Goal: Information Seeking & Learning: Learn about a topic

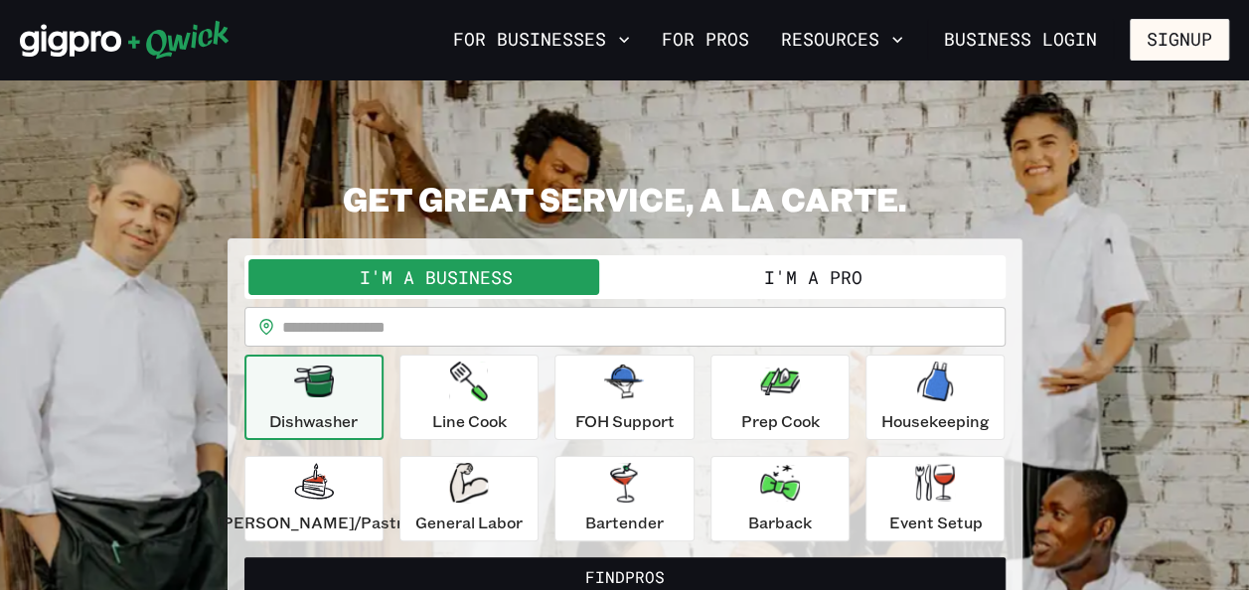
click at [807, 270] on button "I'm a Pro" at bounding box center [813, 277] width 377 height 36
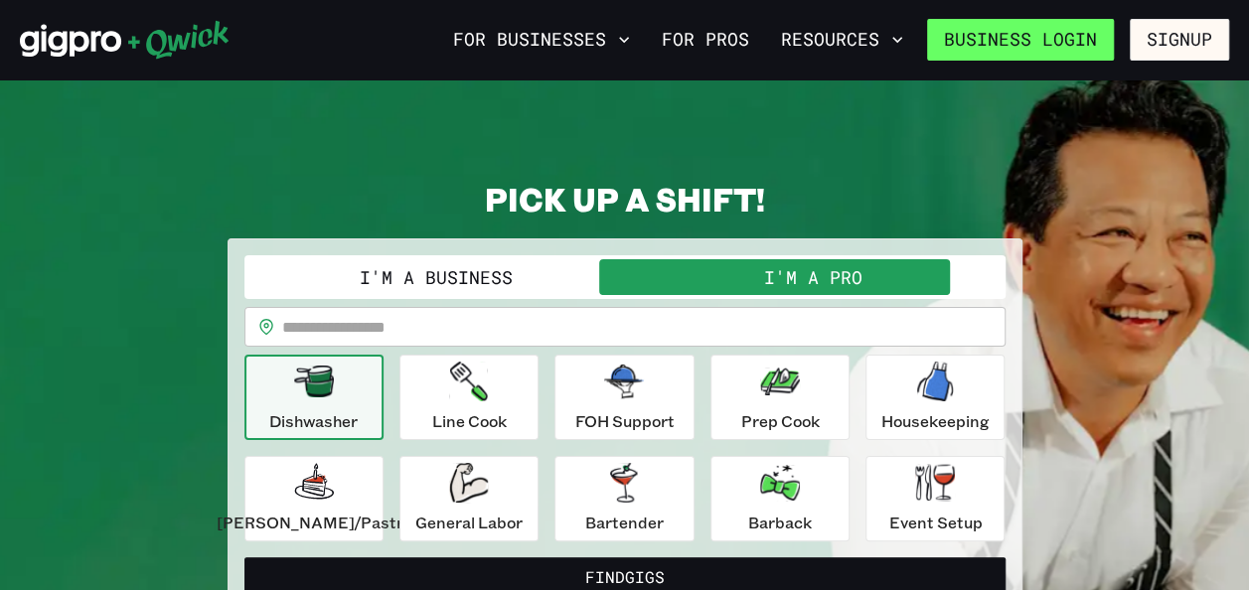
click at [1091, 44] on link "Business Login" at bounding box center [1020, 40] width 187 height 42
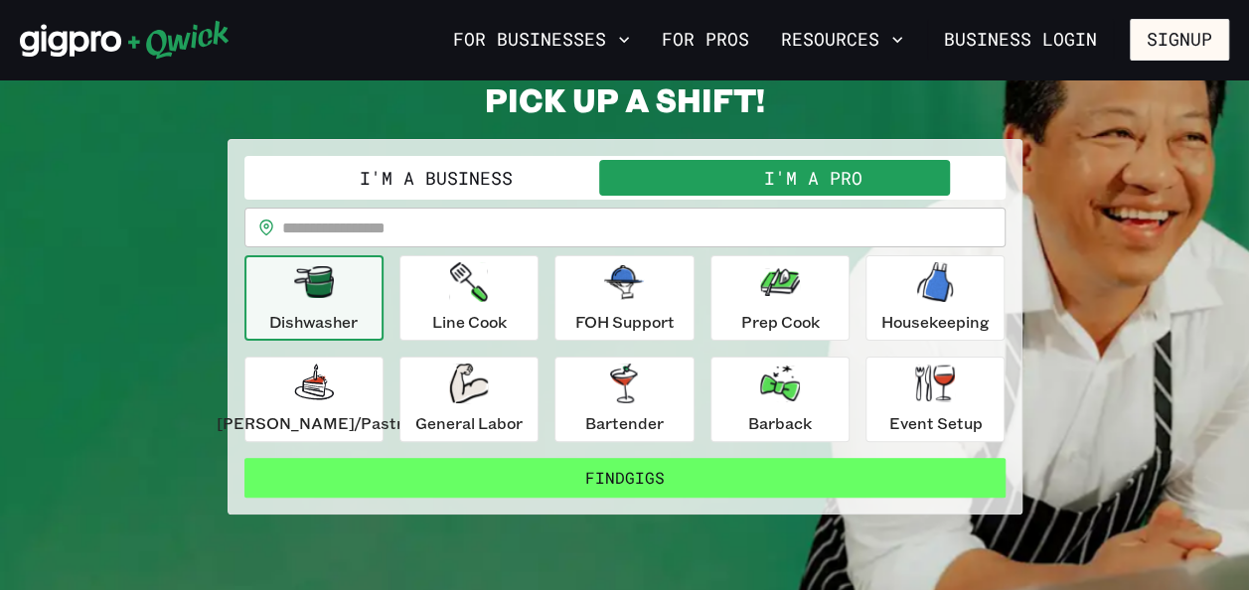
click at [651, 470] on button "Find Gigs" at bounding box center [624, 478] width 761 height 40
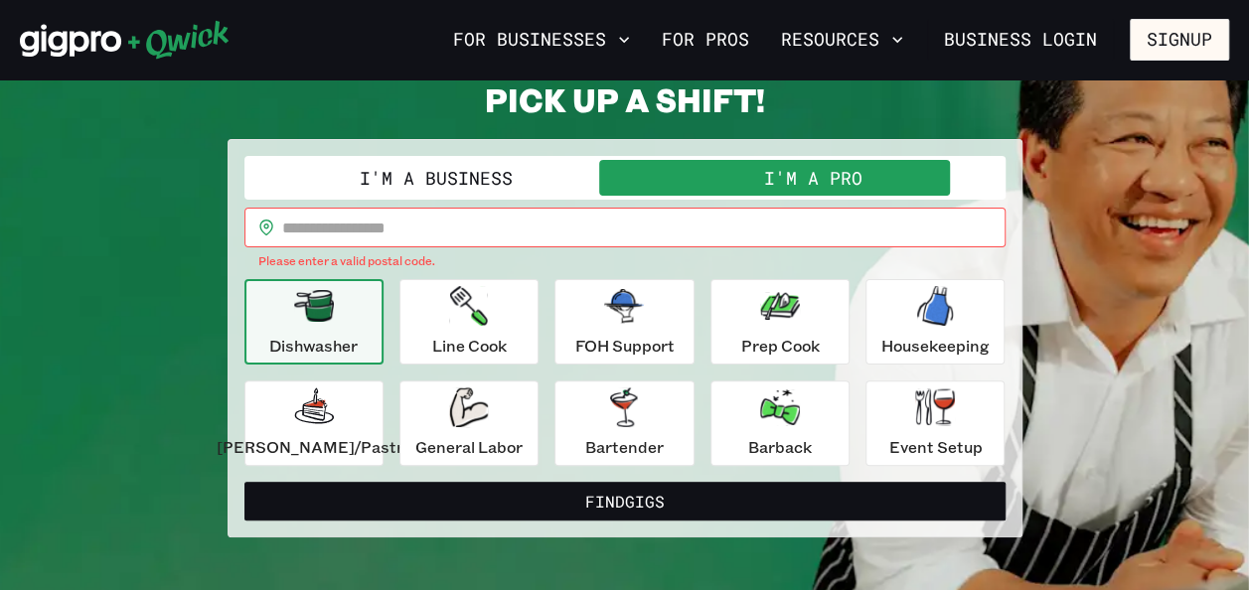
click at [598, 209] on input "text" at bounding box center [643, 228] width 723 height 40
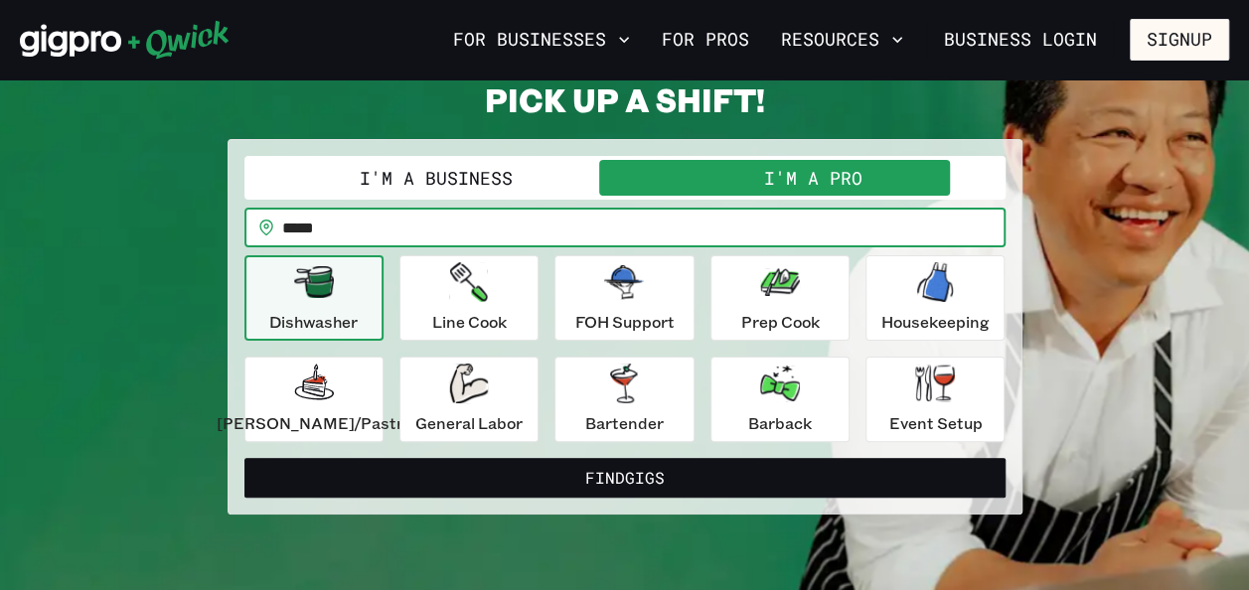
type input "*****"
click at [244, 458] on button "Find Gigs" at bounding box center [624, 478] width 761 height 40
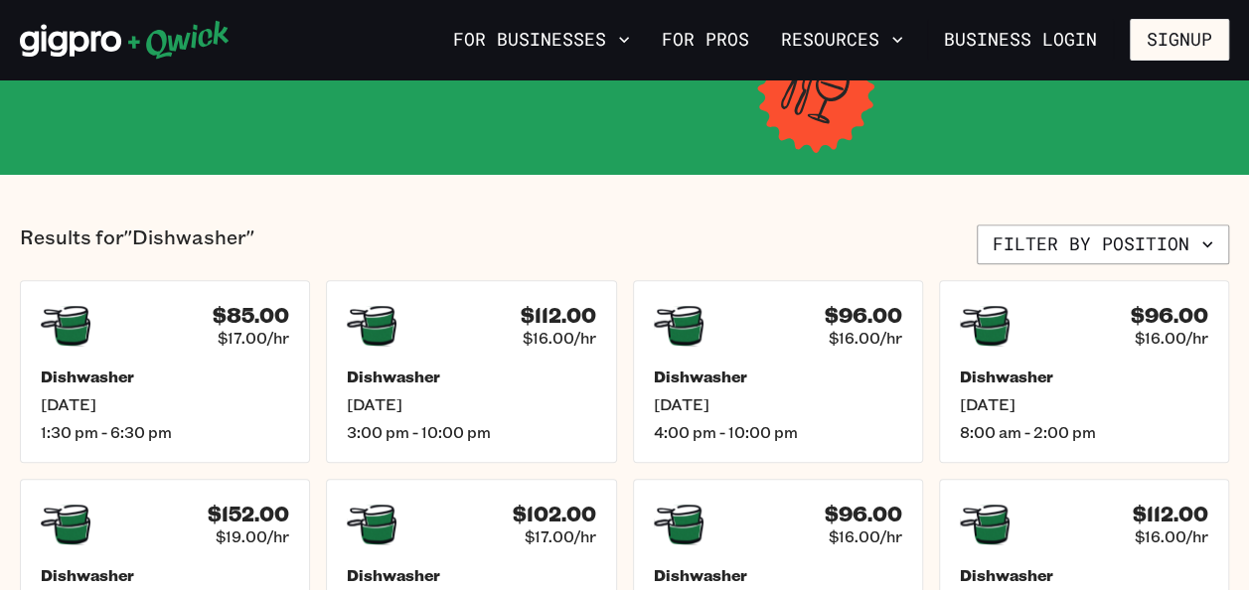
scroll to position [397, 0]
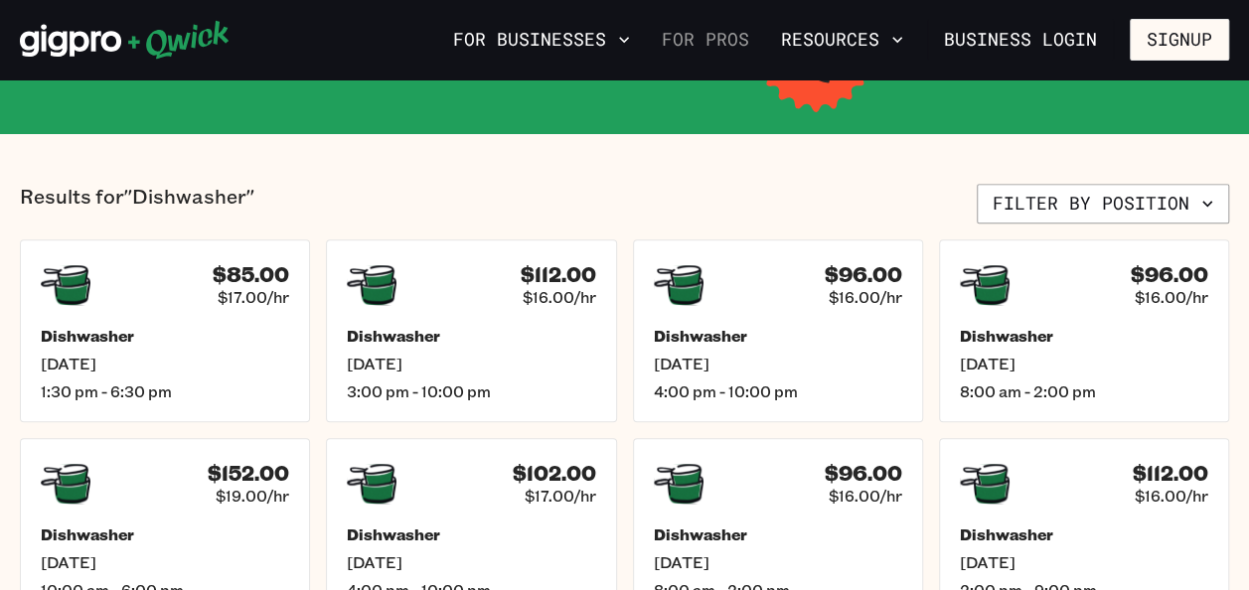
click at [690, 43] on link "For Pros" at bounding box center [705, 40] width 103 height 34
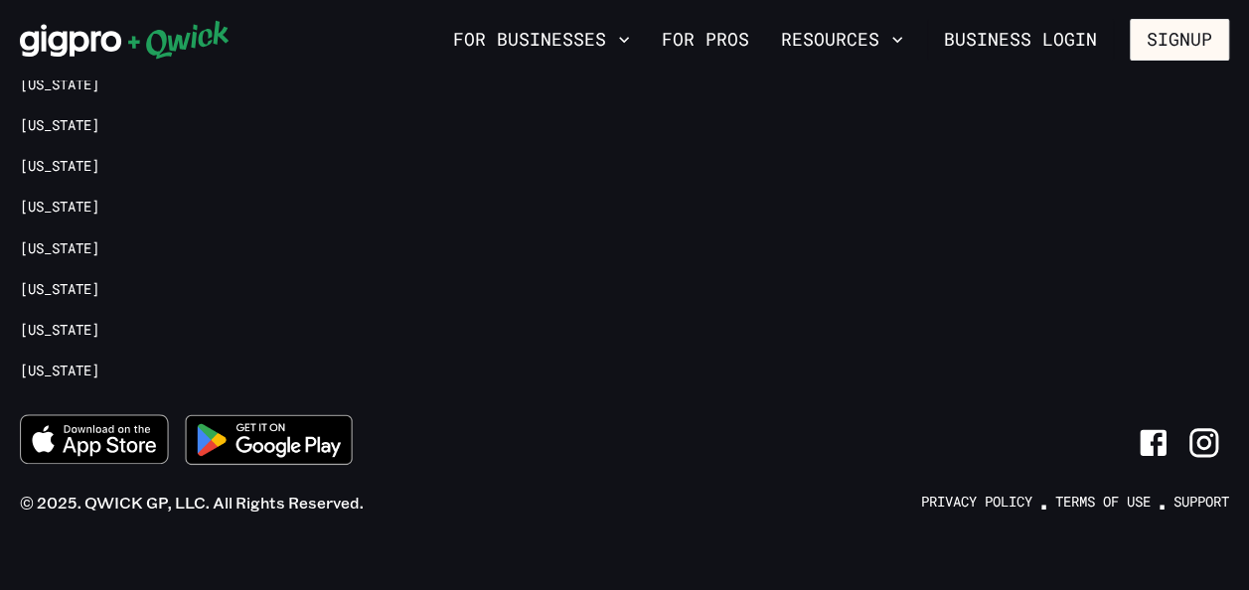
scroll to position [4455, 0]
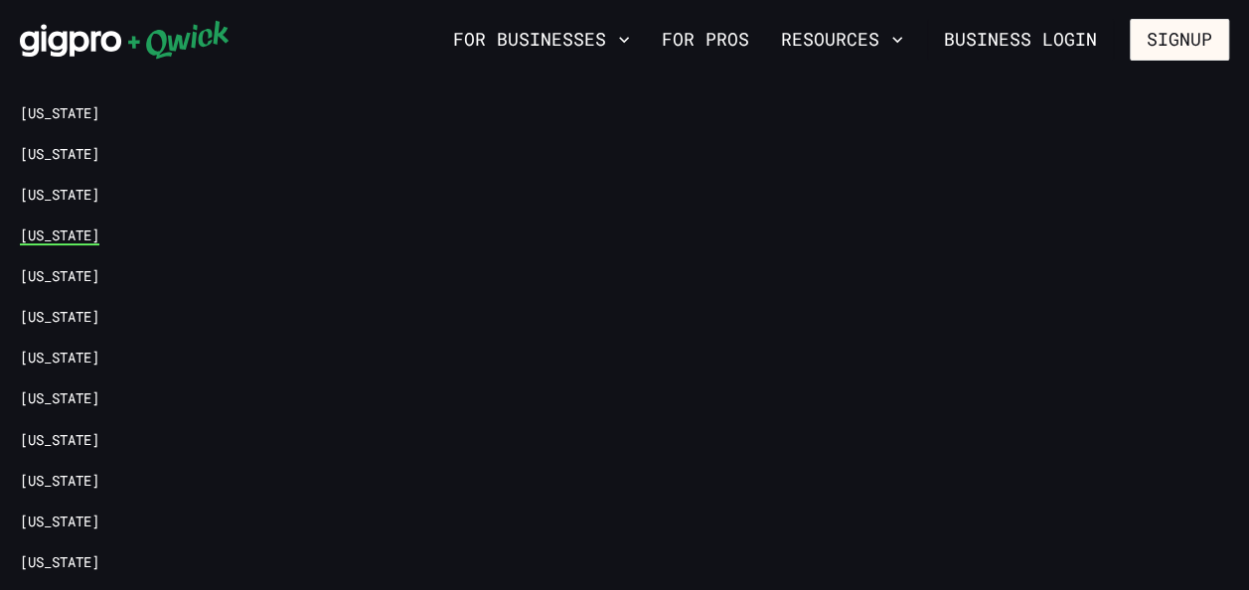
click at [38, 227] on link "[US_STATE]" at bounding box center [59, 236] width 79 height 19
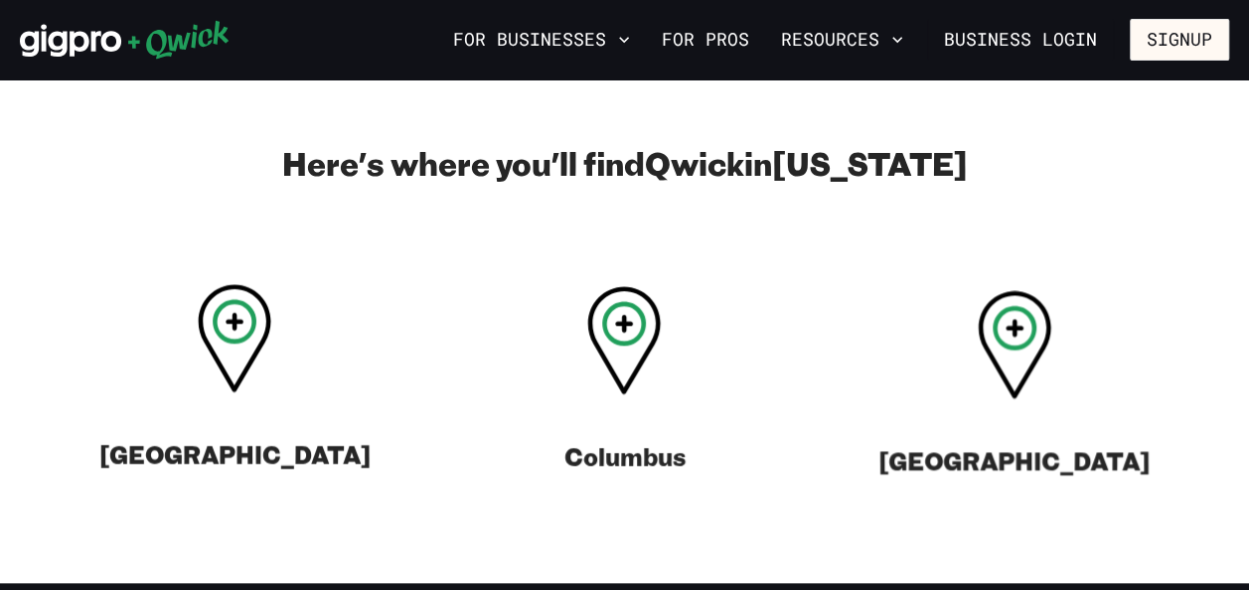
scroll to position [894, 0]
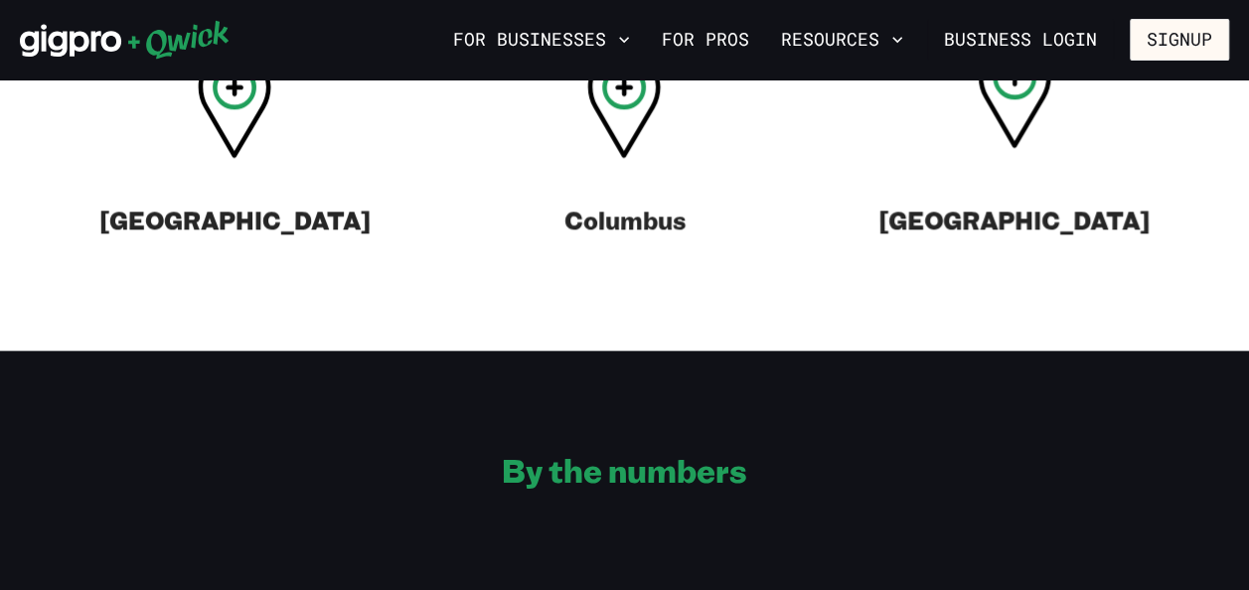
click at [990, 90] on icon at bounding box center [1015, 94] width 74 height 108
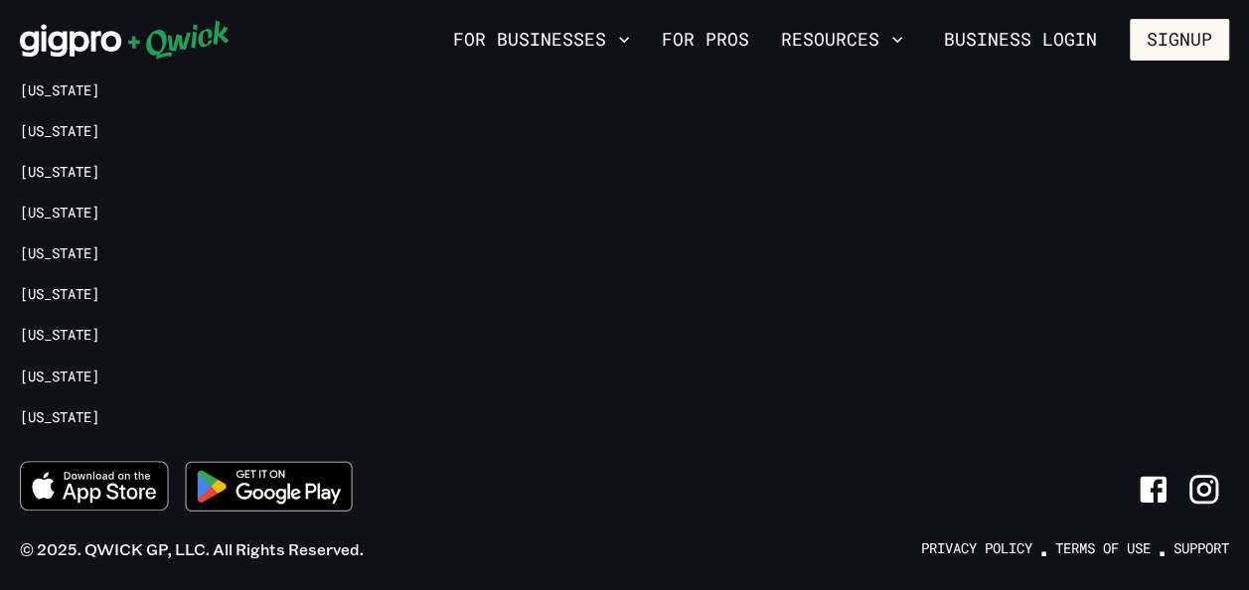
scroll to position [4335, 0]
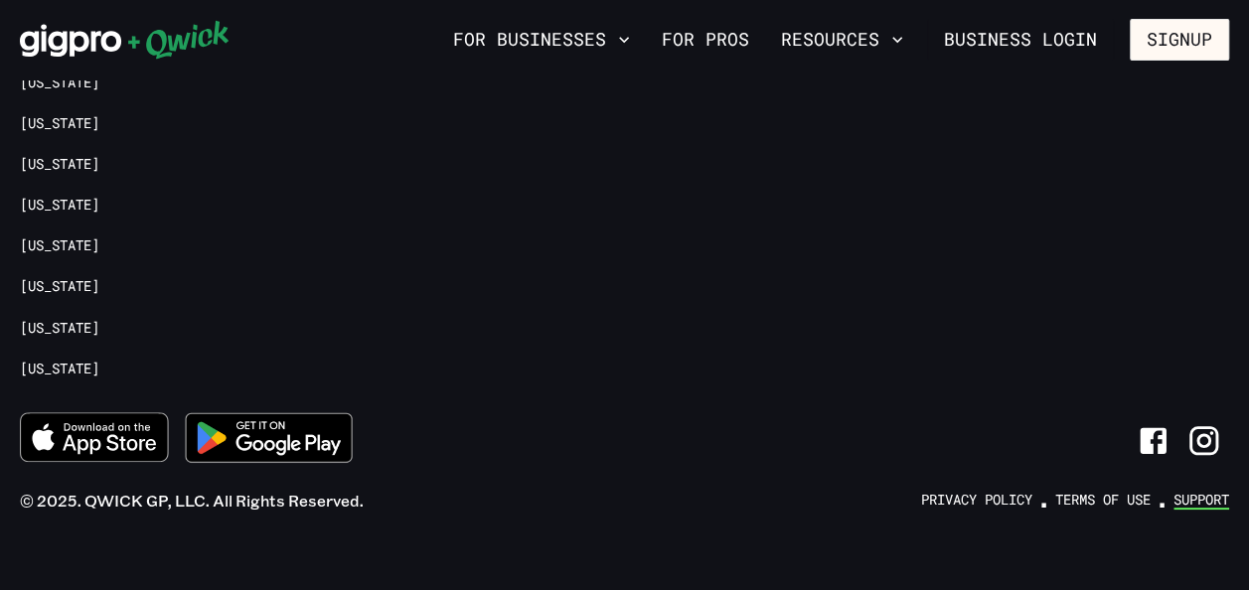
click at [1186, 491] on link "Support" at bounding box center [1202, 500] width 56 height 19
